Goal: Task Accomplishment & Management: Use online tool/utility

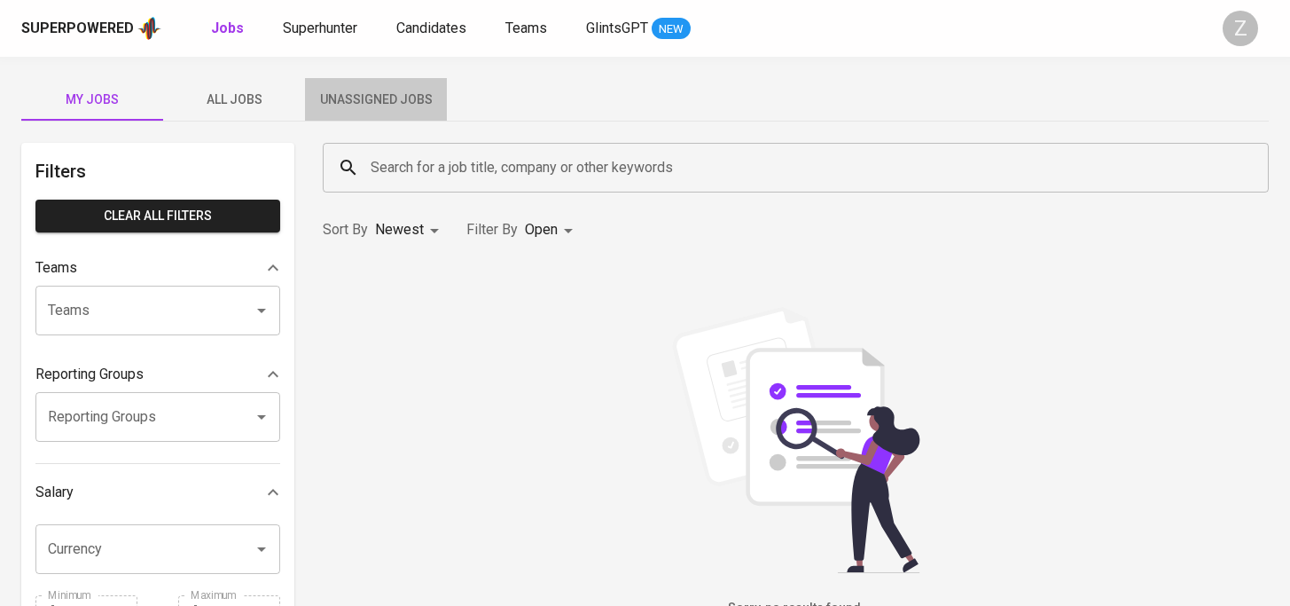
click at [376, 98] on span "Unassigned Jobs" at bounding box center [376, 100] width 121 height 22
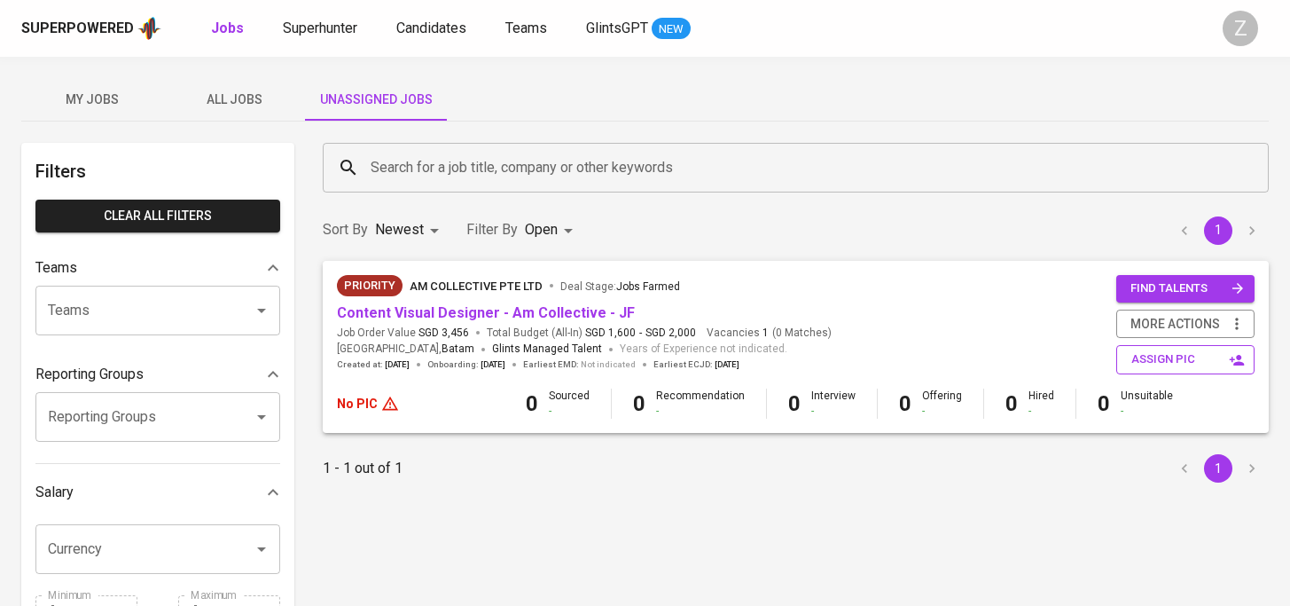
click at [1176, 350] on span "assign pic" at bounding box center [1187, 359] width 112 height 20
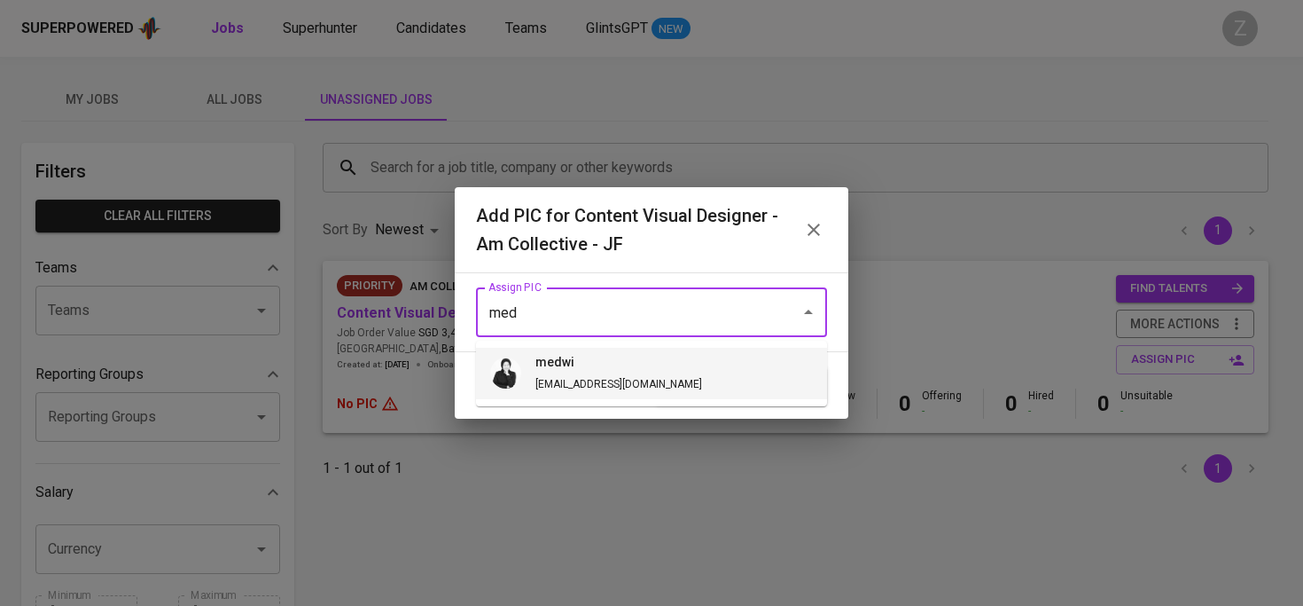
click at [674, 354] on li "medwi [EMAIL_ADDRESS][DOMAIN_NAME]" at bounding box center [651, 373] width 351 height 51
type input "medwi"
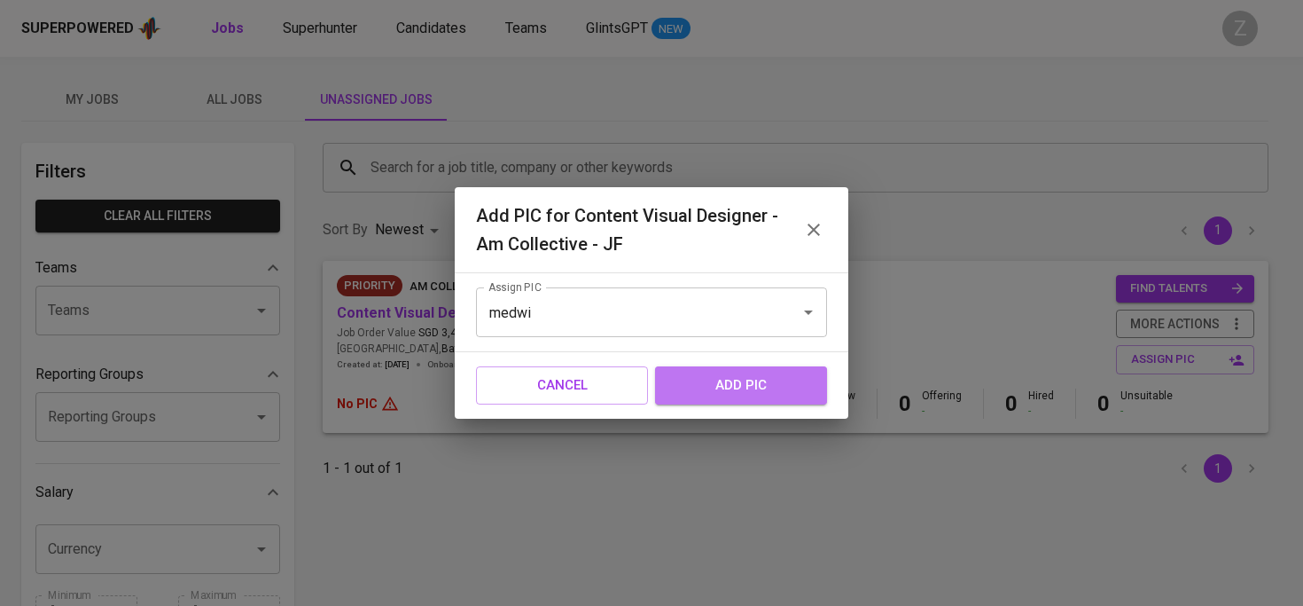
click at [701, 374] on span "add pic" at bounding box center [741, 384] width 133 height 23
